Goal: Transaction & Acquisition: Purchase product/service

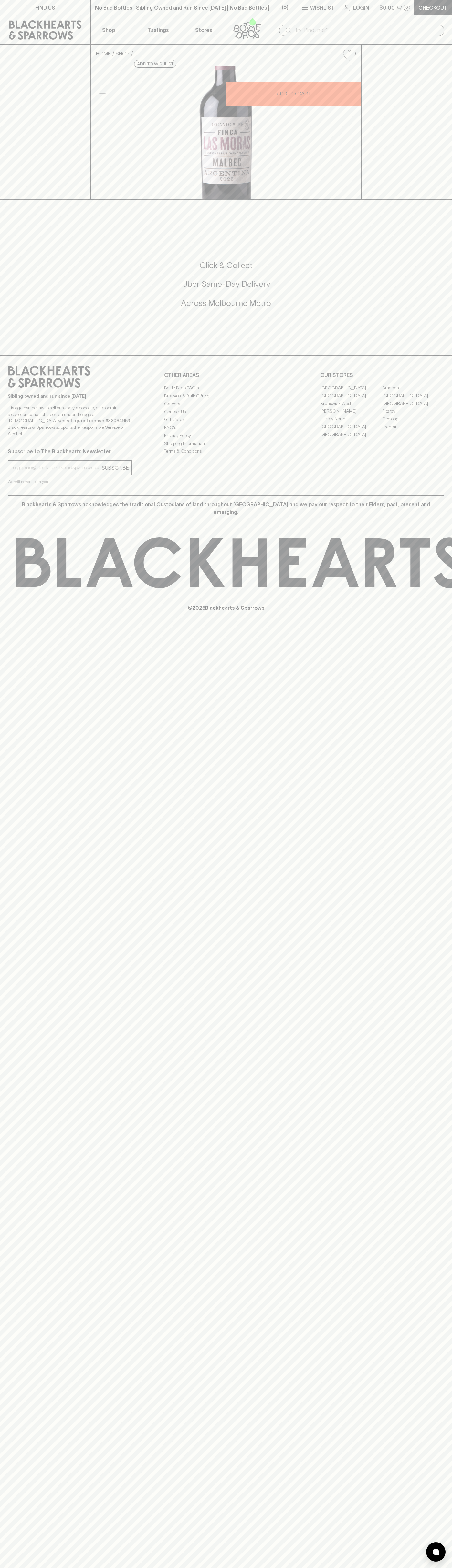
click at [334, 32] on input "text" at bounding box center [366, 30] width 144 height 10
click at [422, 1223] on div "FIND US | No Bad Bottles | Sibling Owned and Run Since [DATE] | No Bad Bottles …" at bounding box center [226, 784] width 452 height 1568
click at [361, 1567] on html "FIND US | No Bad Bottles | Sibling Owned and Run Since [DATE] | No Bad Bottles …" at bounding box center [226, 784] width 452 height 1568
click at [10, 1150] on div "FIND US | No Bad Bottles | Sibling Owned and Run Since [DATE] | No Bad Bottles …" at bounding box center [226, 784] width 452 height 1568
